Goal: Transaction & Acquisition: Purchase product/service

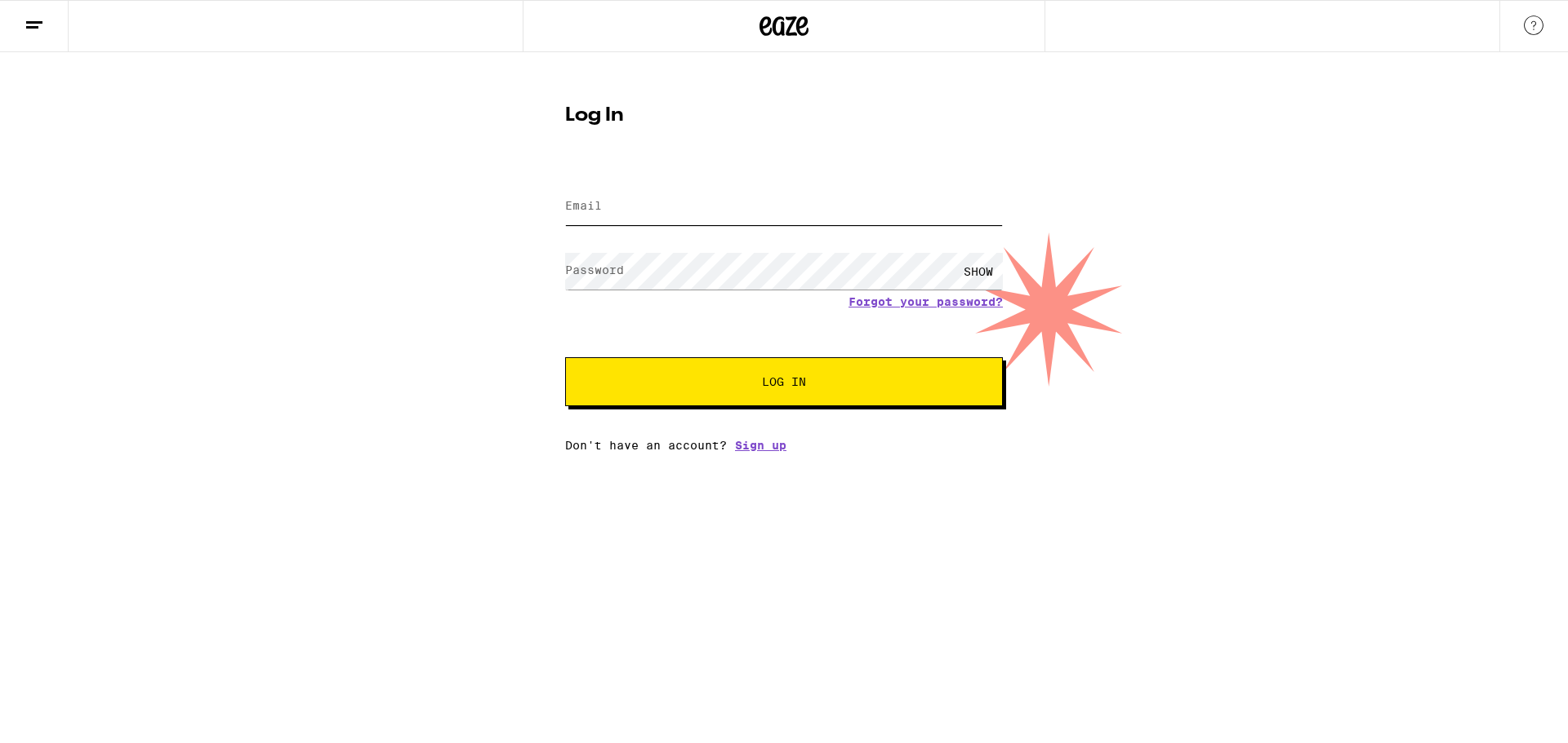
type input "[EMAIL_ADDRESS][DOMAIN_NAME]"
click at [852, 384] on span "Log In" at bounding box center [784, 382] width 306 height 11
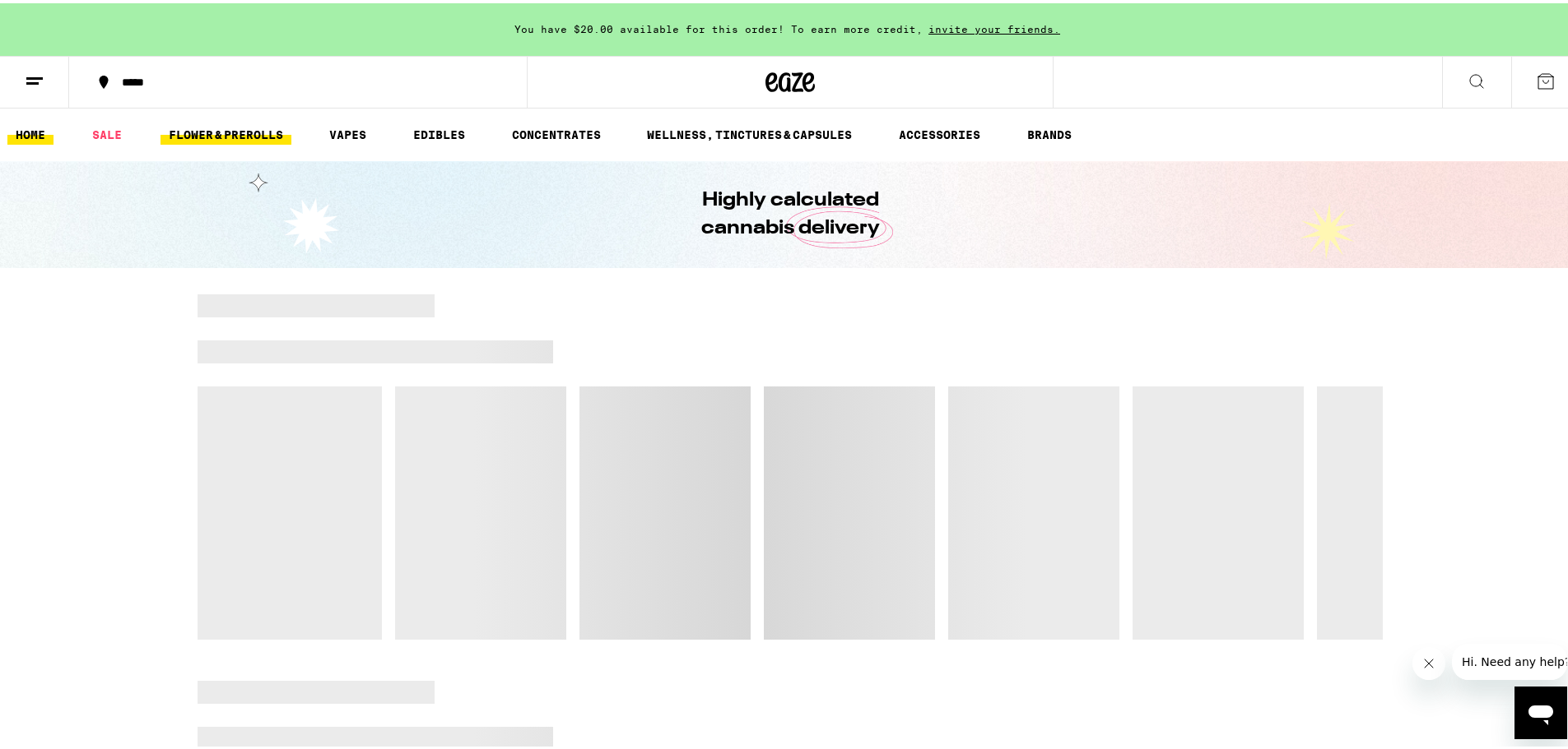
click at [241, 139] on link "FLOWER & PREROLLS" at bounding box center [225, 131] width 131 height 20
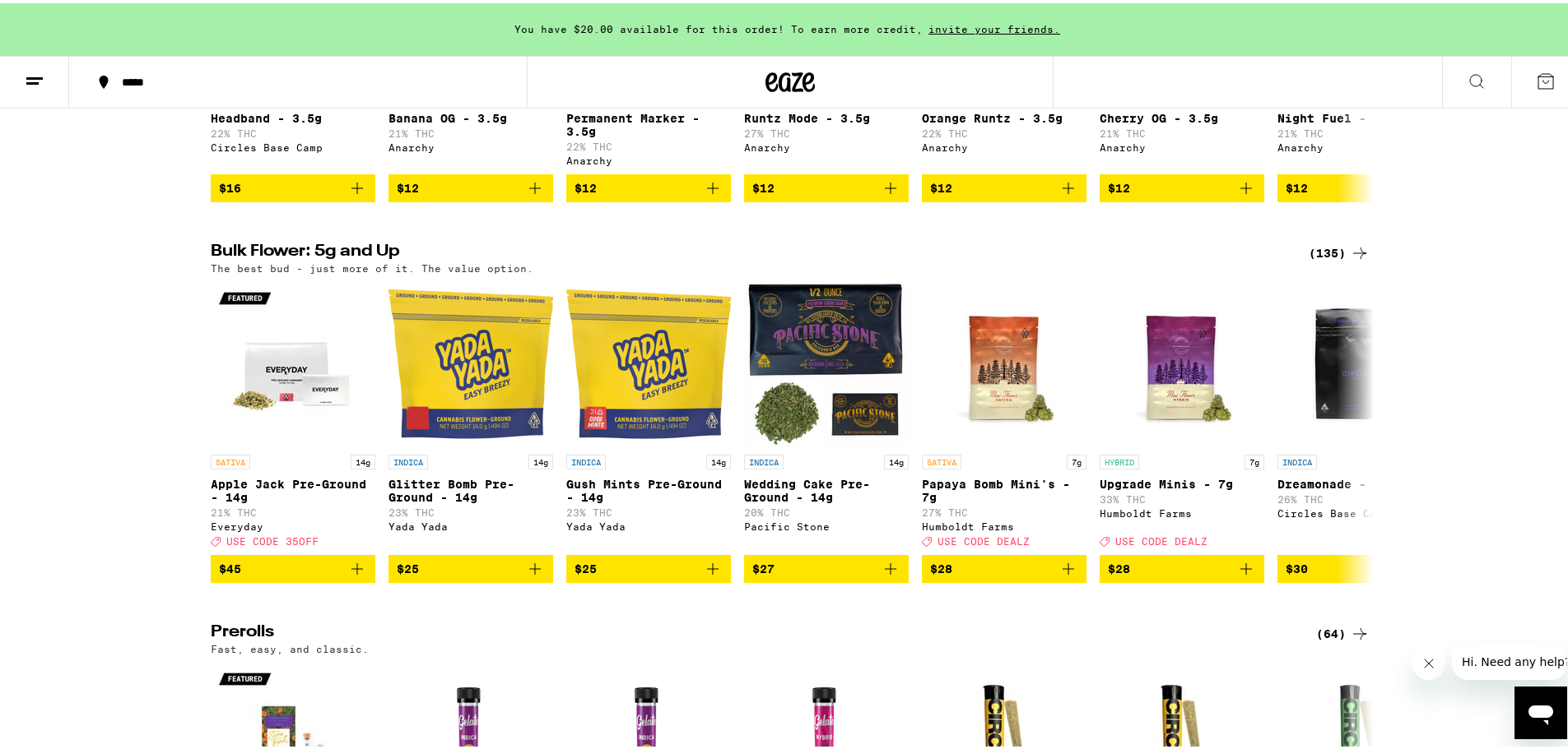
scroll to position [175, 0]
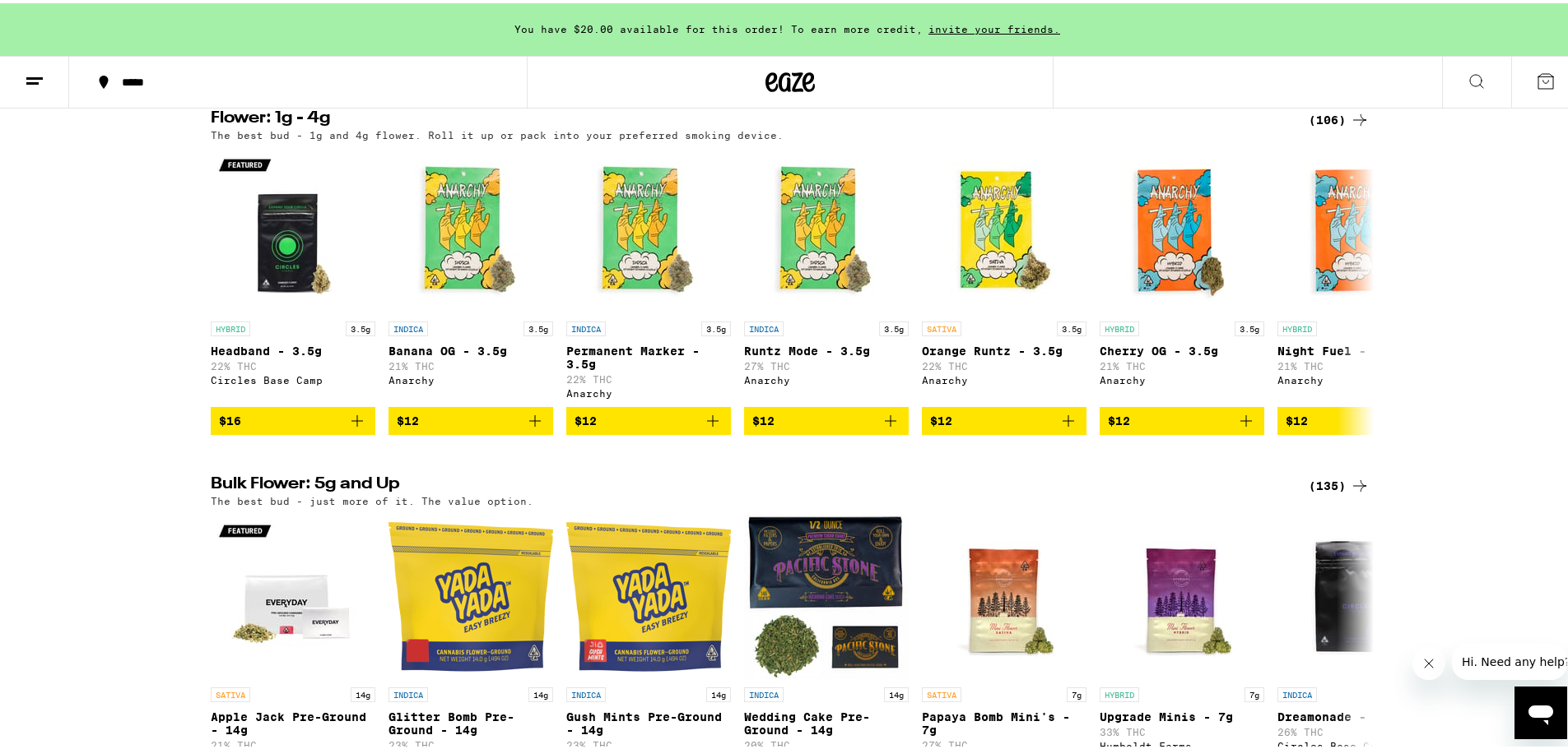
click at [345, 493] on h2 "Bulk Flower: 5g and Up" at bounding box center [749, 482] width 1078 height 20
click at [1313, 489] on div "(135)" at bounding box center [1338, 482] width 61 height 20
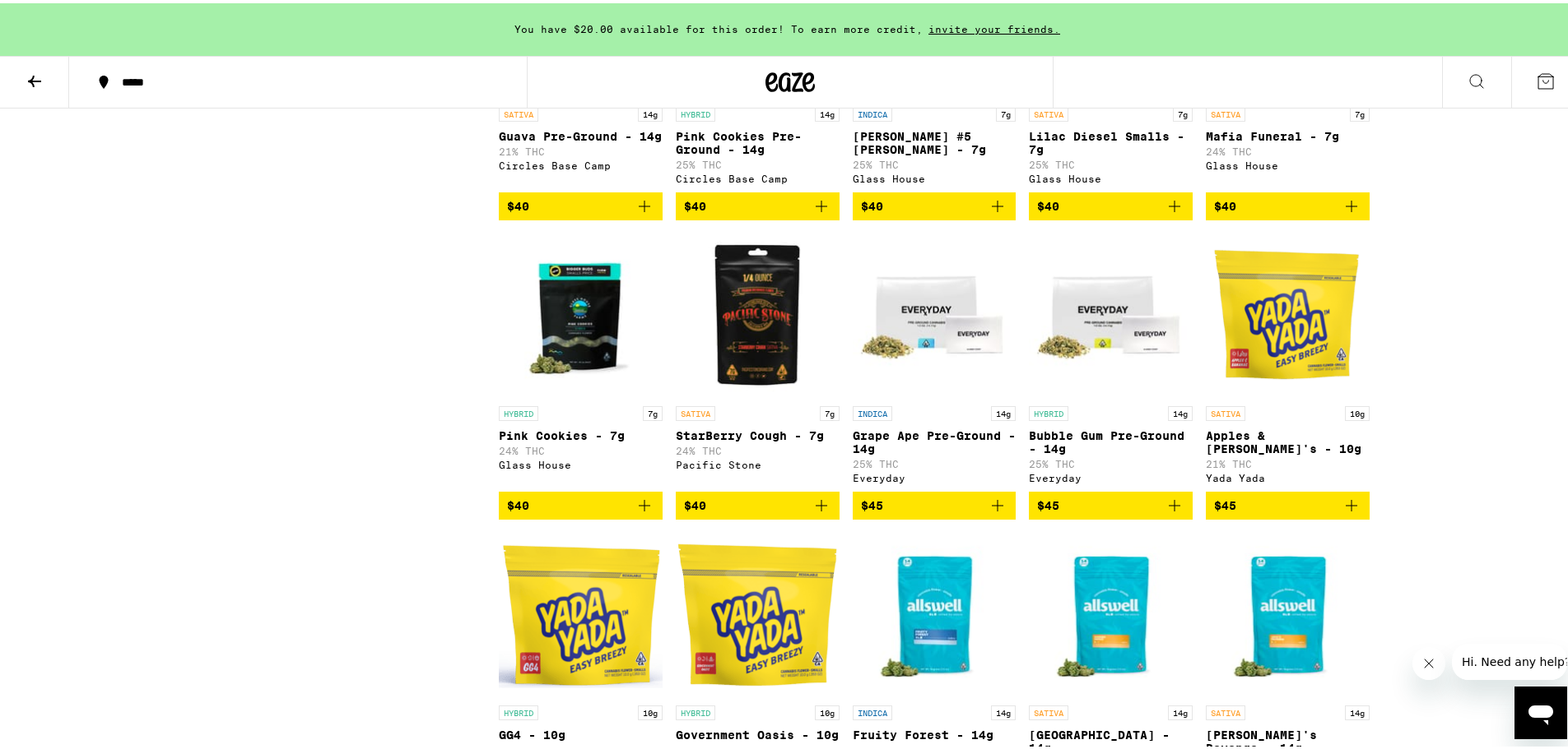
scroll to position [2221, 0]
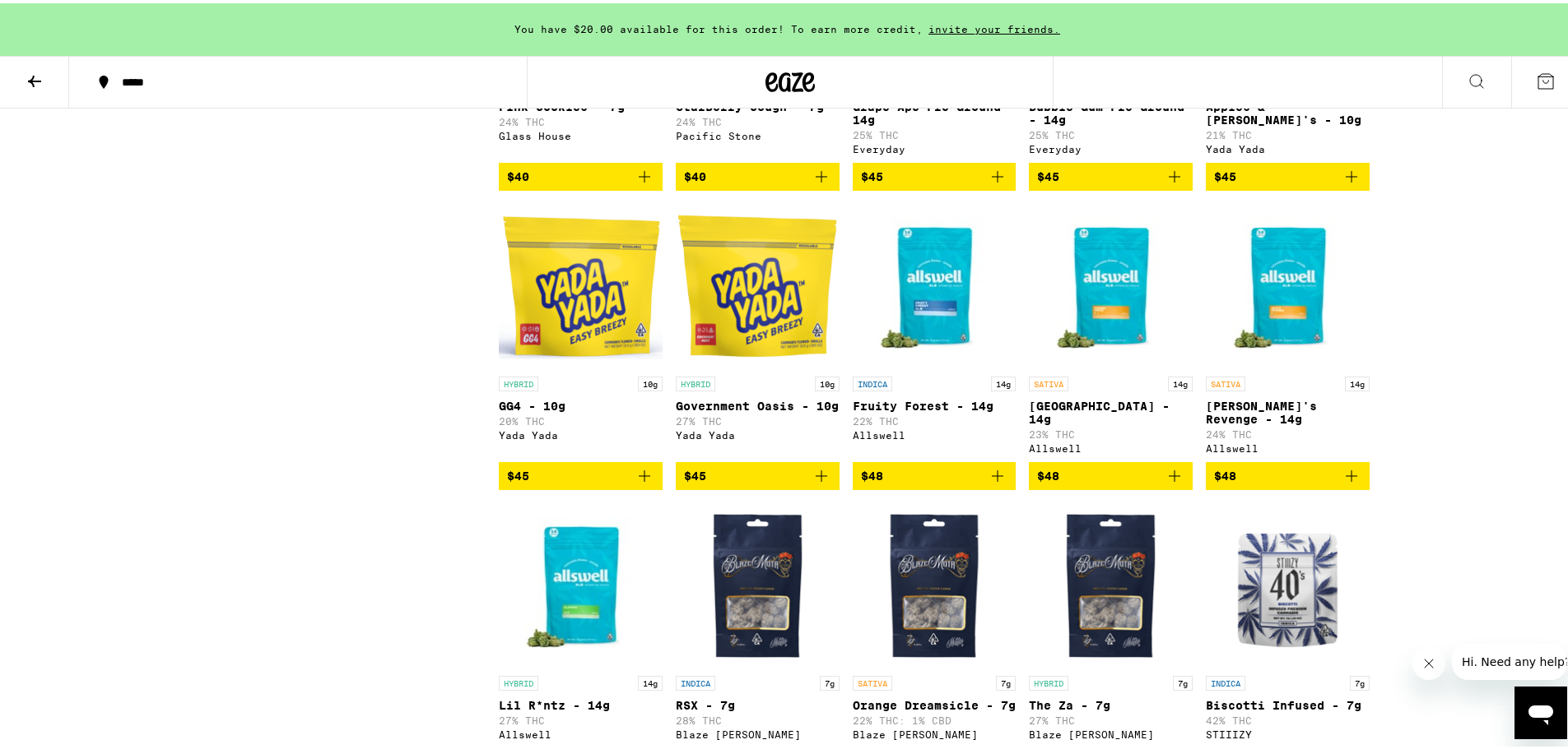
click at [727, 357] on img "Open page for Government Oasis - 10g from Yada Yada" at bounding box center [758, 283] width 163 height 164
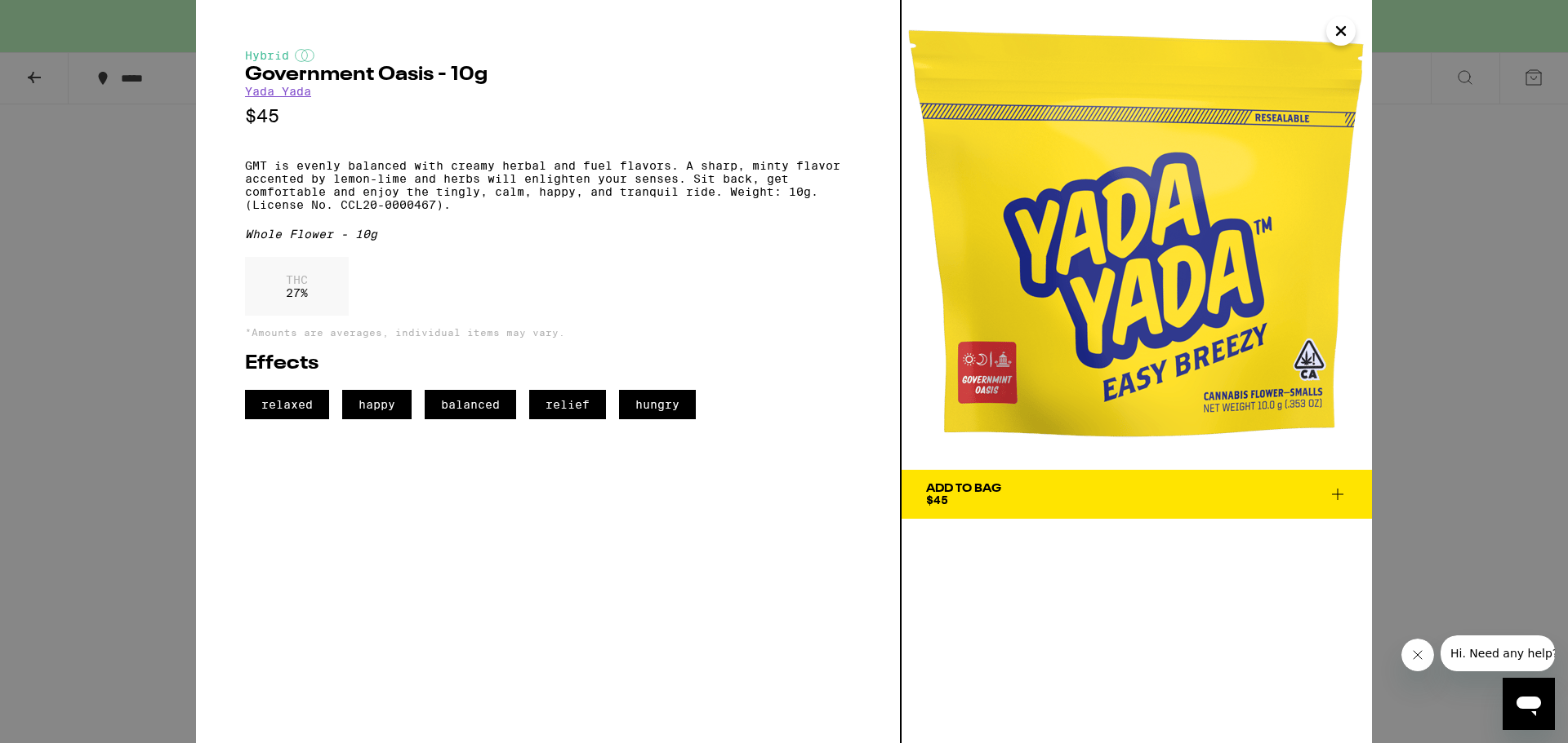
click at [1338, 33] on icon "Close" at bounding box center [1341, 31] width 8 height 8
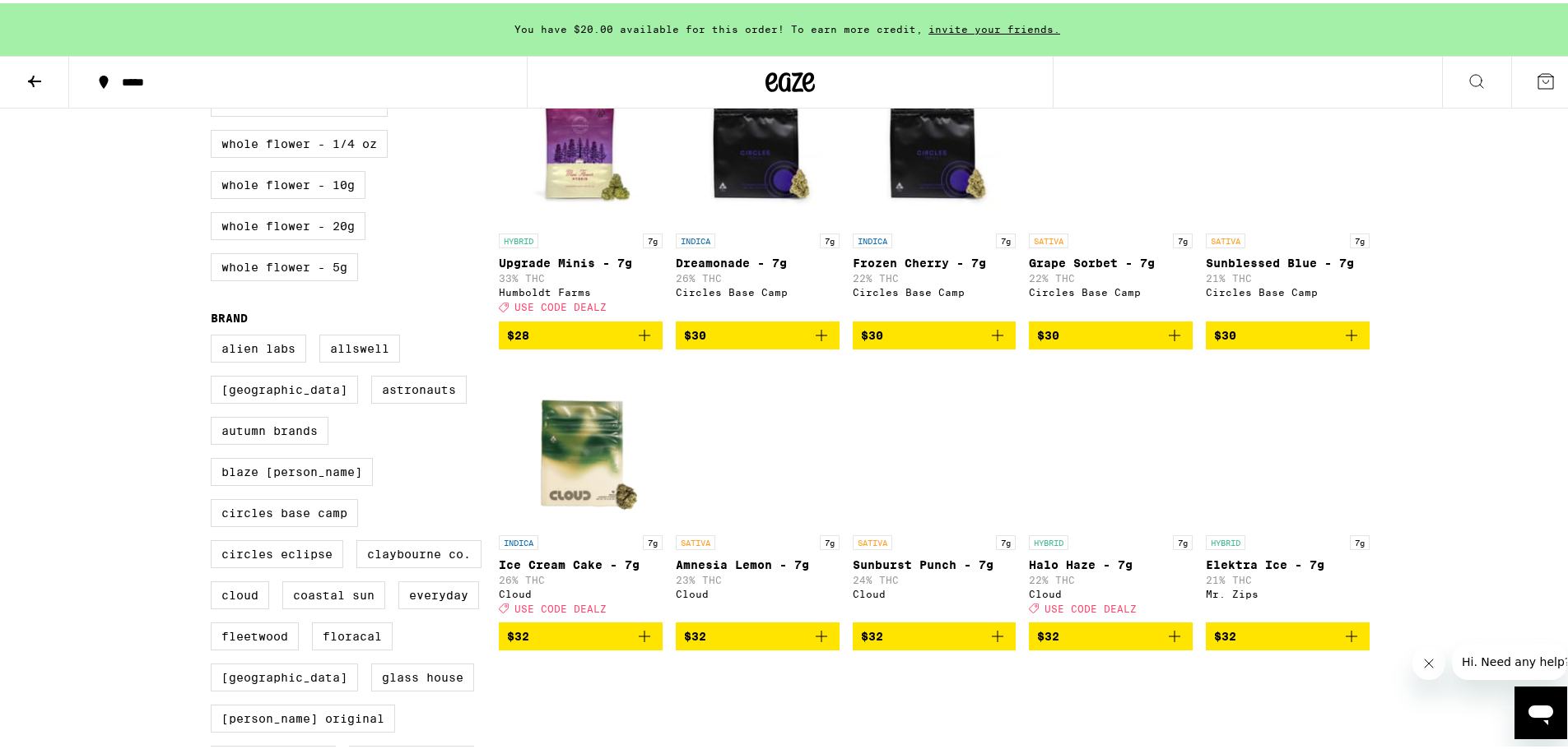
scroll to position [575, 0]
